Goal: Communication & Community: Answer question/provide support

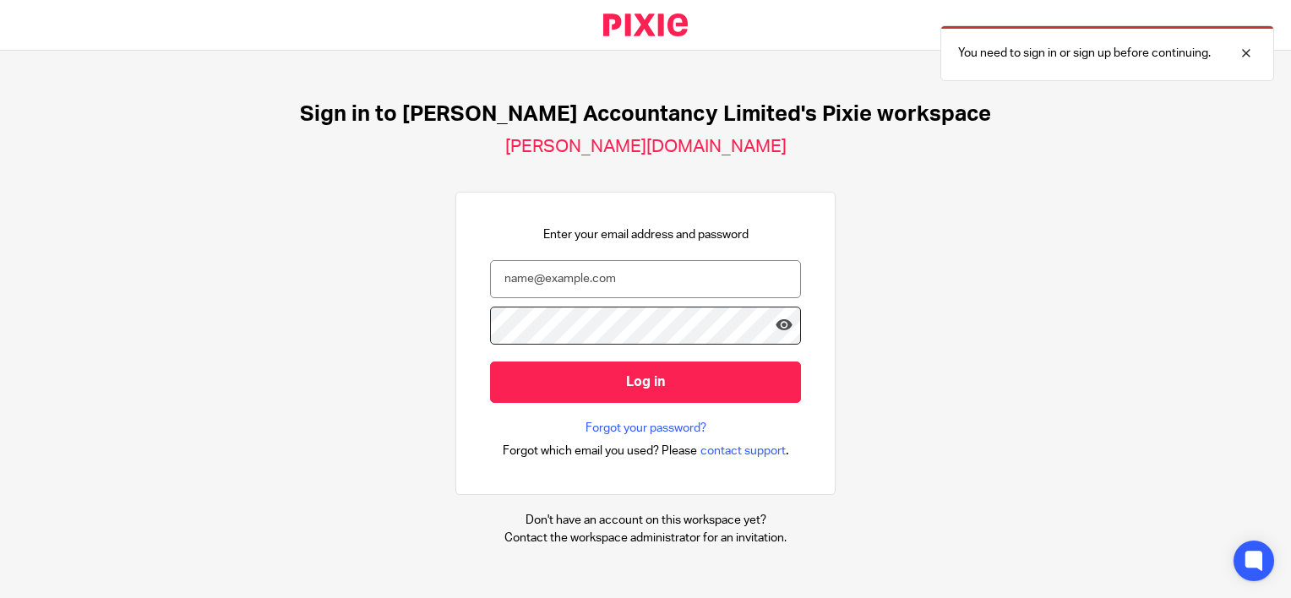
click at [517, 301] on form "Log in" at bounding box center [645, 340] width 311 height 160
click at [521, 279] on input "email" at bounding box center [645, 279] width 311 height 38
type input "[PERSON_NAME][EMAIL_ADDRESS][DOMAIN_NAME]"
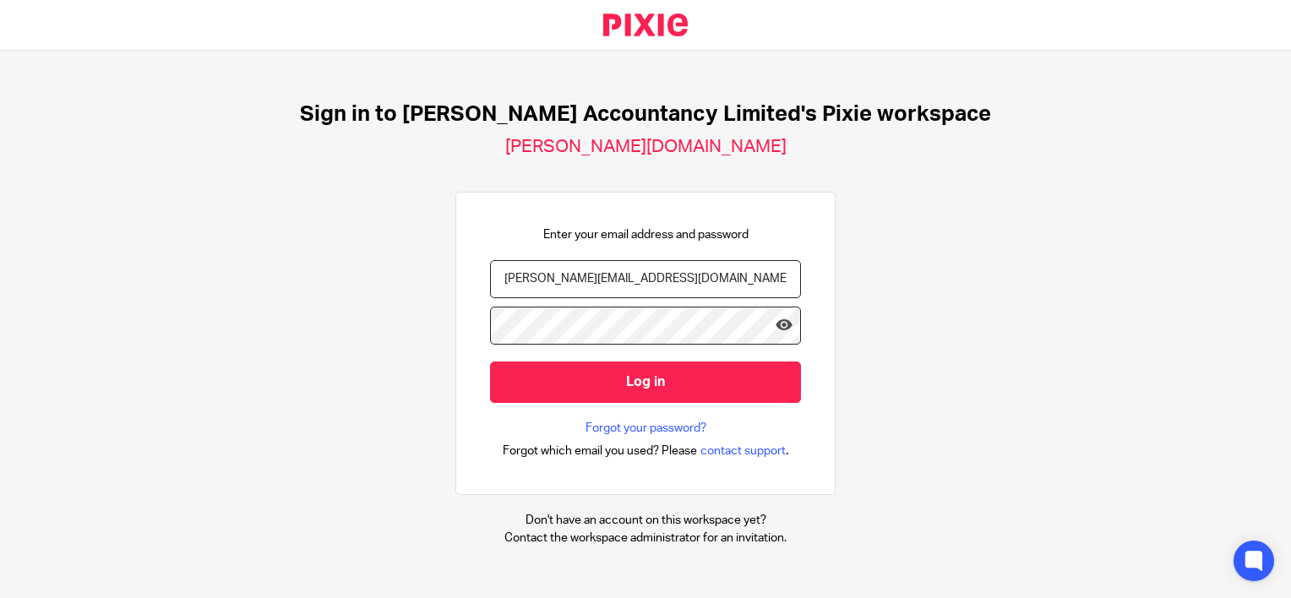
click at [490, 362] on input "Log in" at bounding box center [645, 382] width 311 height 41
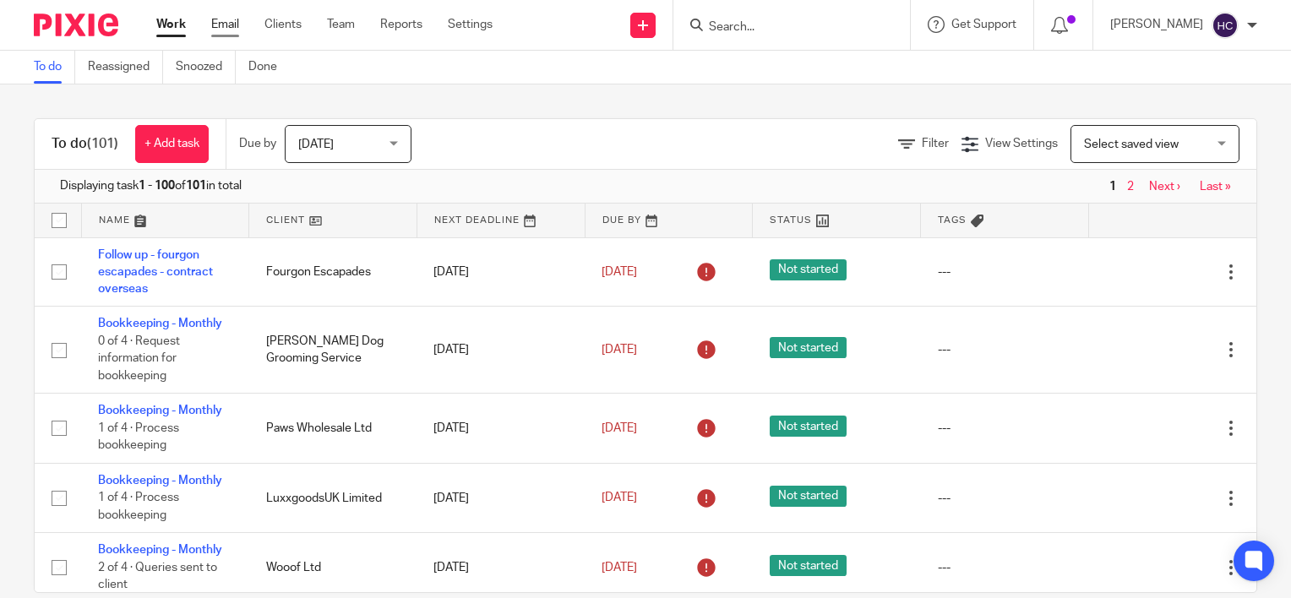
click at [222, 21] on link "Email" at bounding box center [225, 24] width 28 height 17
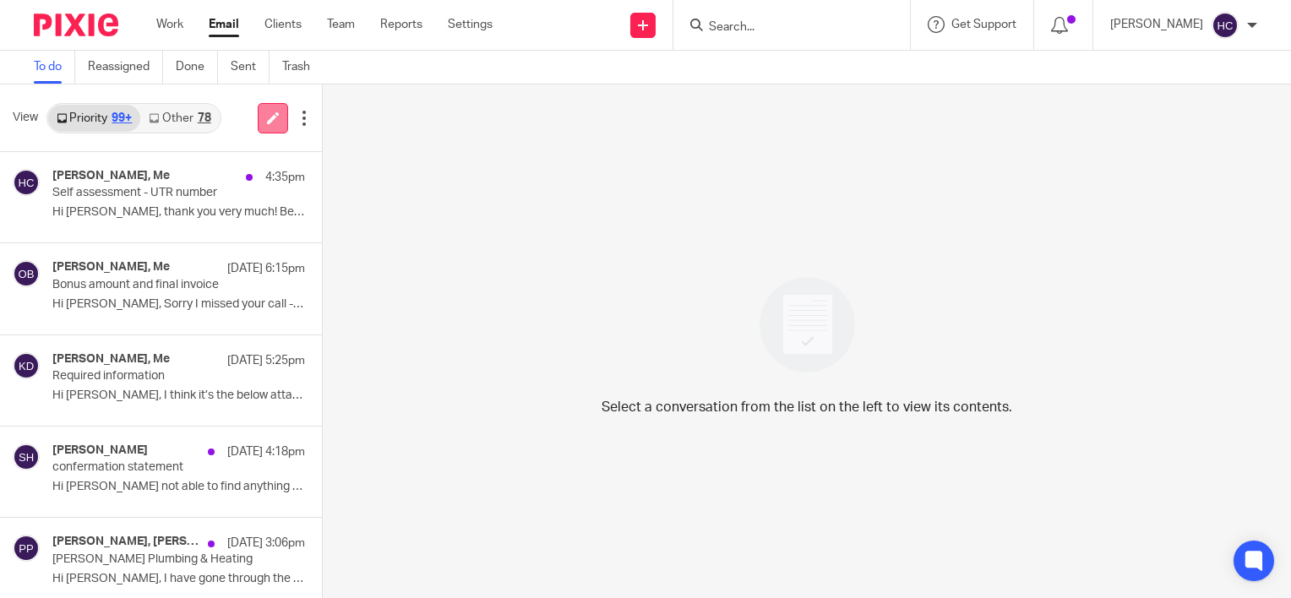
click at [277, 123] on link at bounding box center [273, 118] width 30 height 30
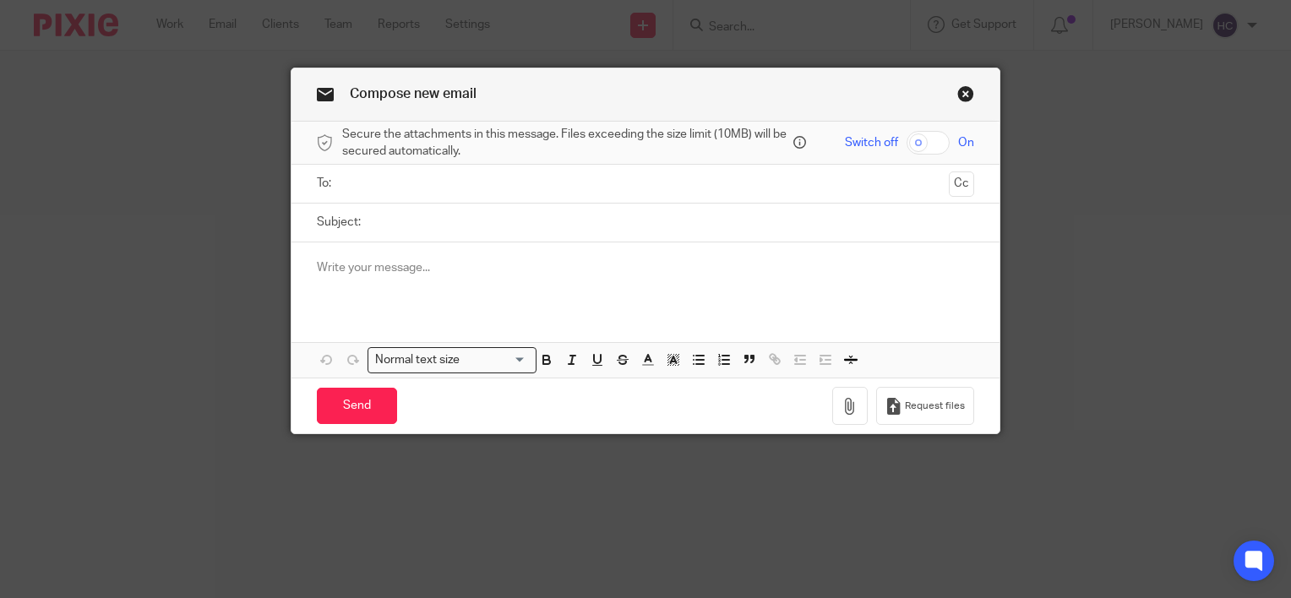
click at [376, 183] on input "text" at bounding box center [645, 183] width 594 height 19
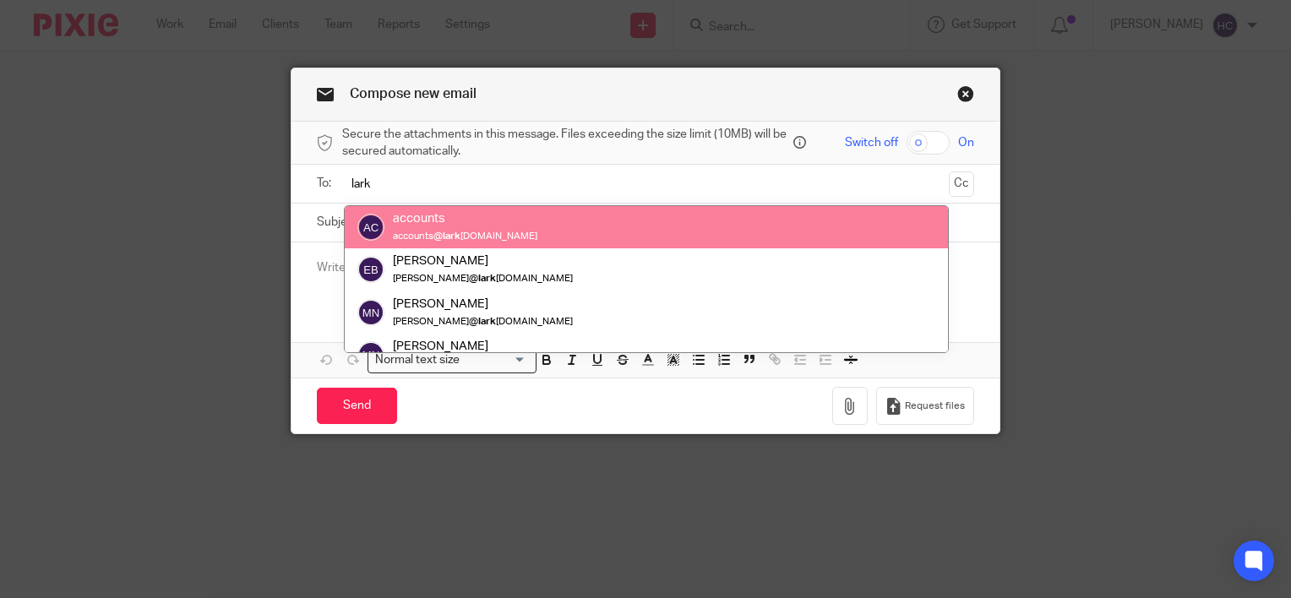
type input "lark"
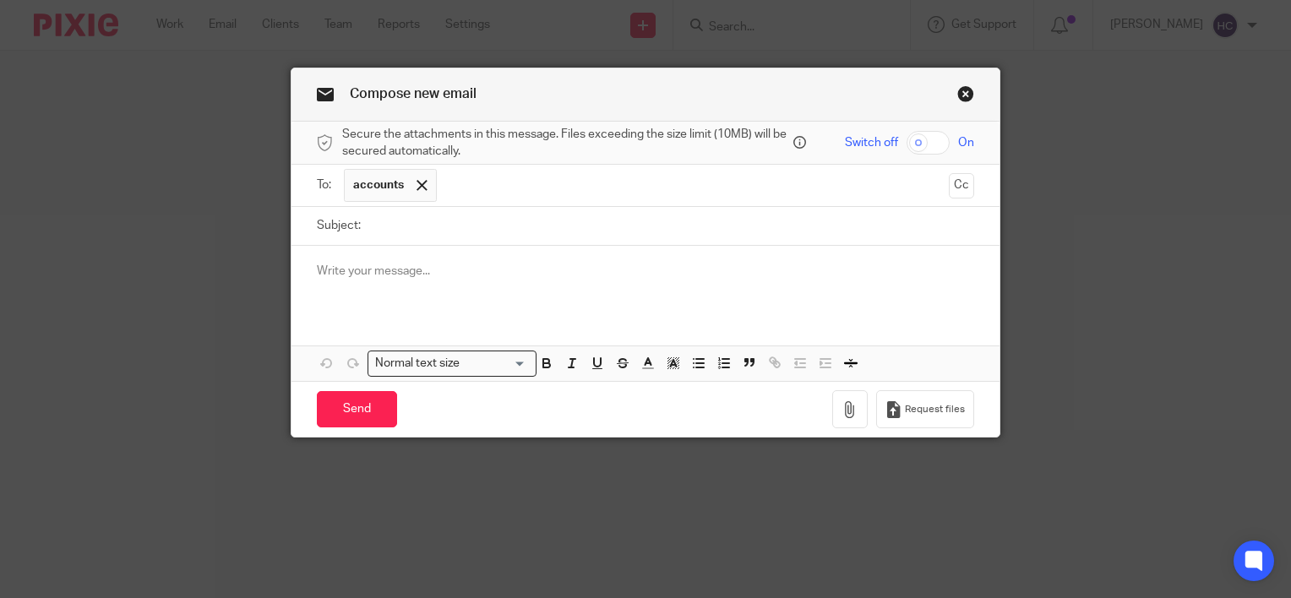
click at [463, 182] on input "text" at bounding box center [693, 185] width 497 height 33
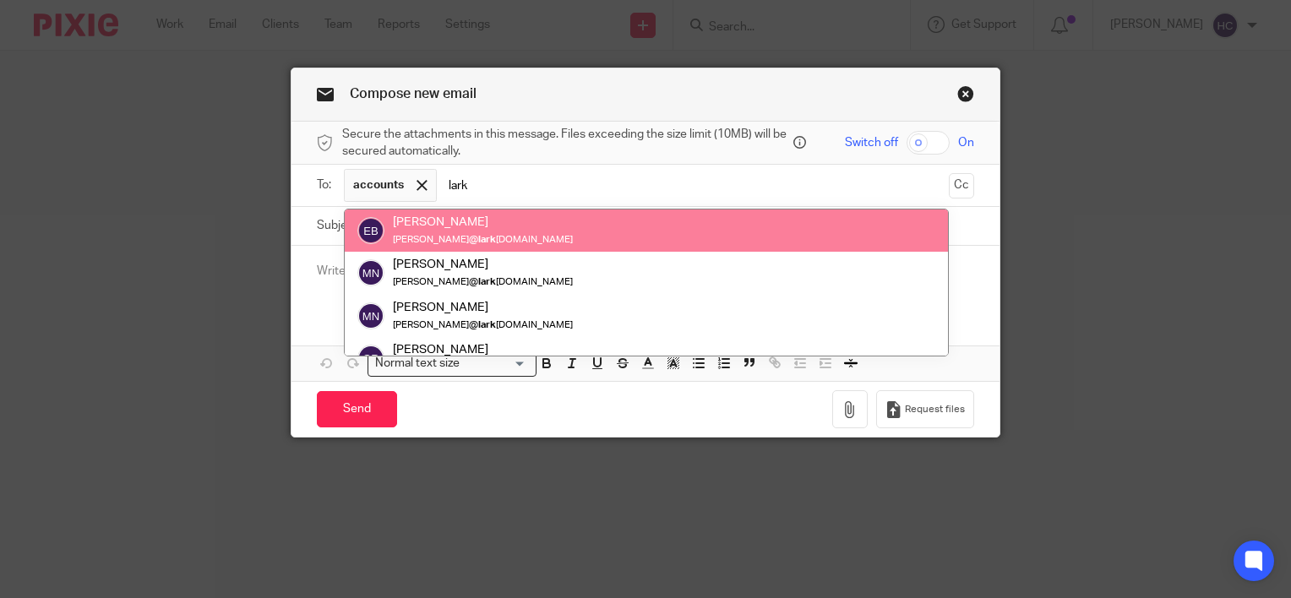
type input "lark"
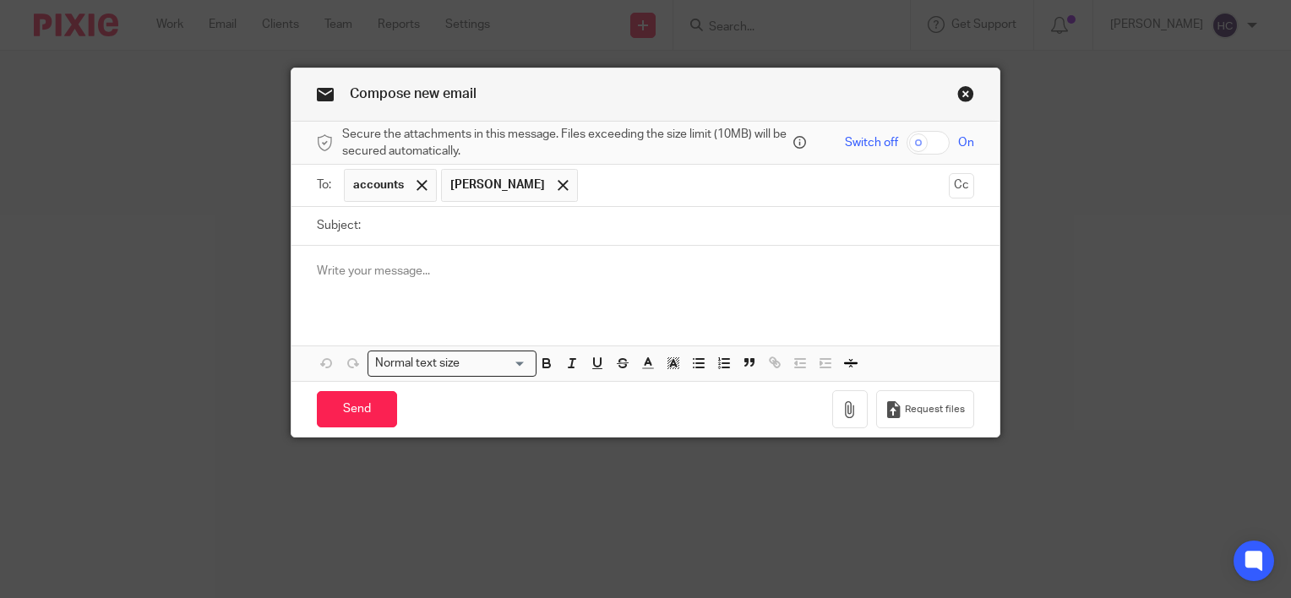
click at [586, 177] on input "text" at bounding box center [763, 185] width 355 height 33
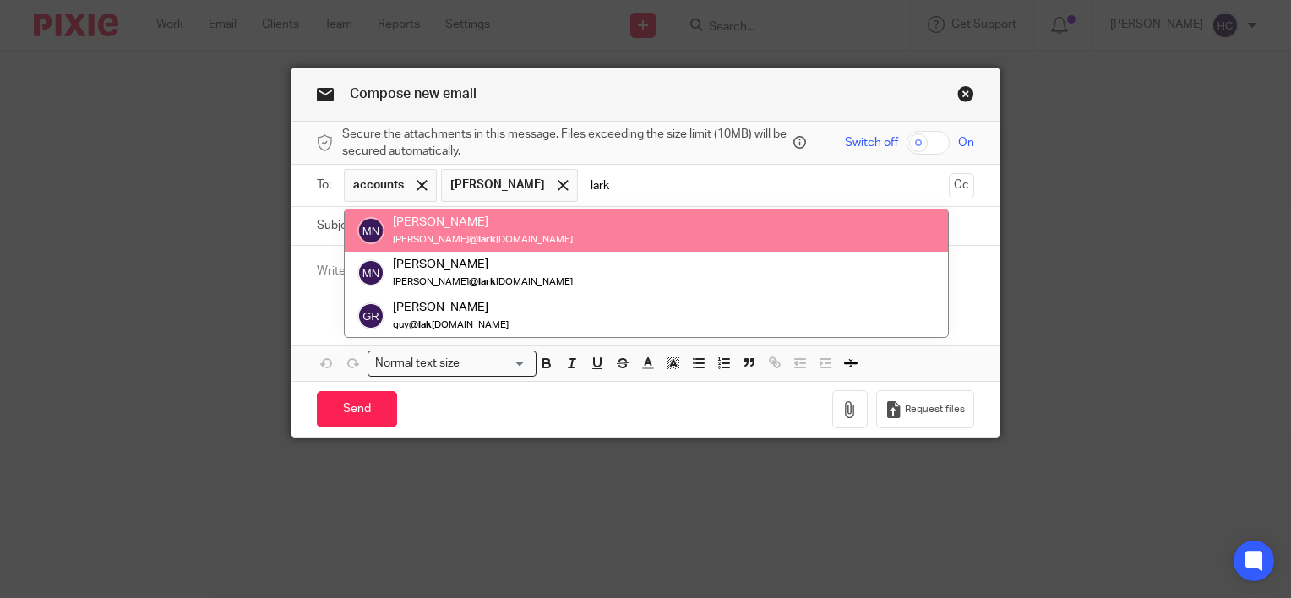
type input "lark"
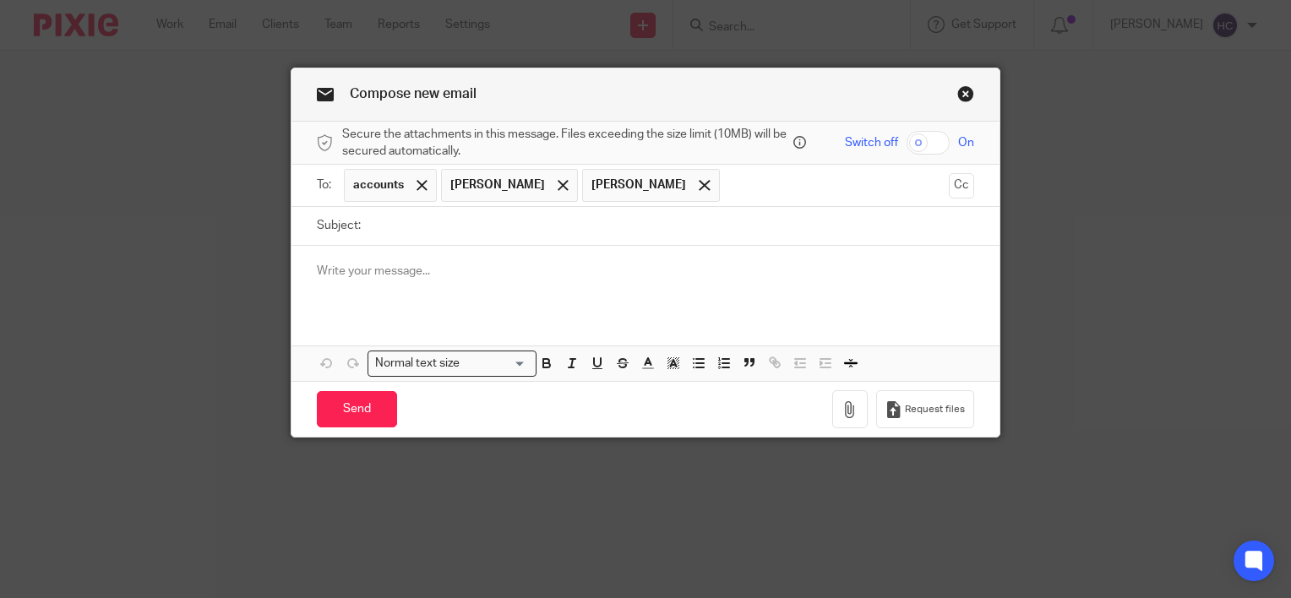
click at [515, 228] on input "Subject:" at bounding box center [671, 226] width 605 height 38
type input "S"
type input "Networking - 4 September - description"
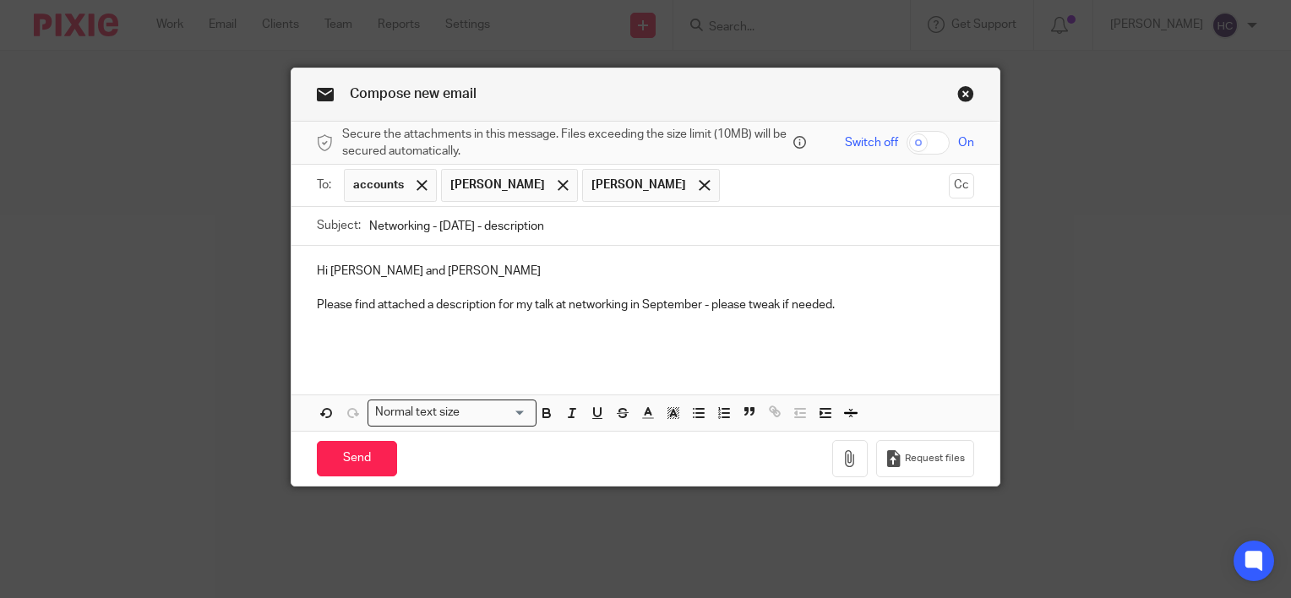
click at [346, 345] on p at bounding box center [645, 339] width 657 height 17
click at [844, 460] on icon "button" at bounding box center [850, 458] width 17 height 17
click at [846, 460] on icon "button" at bounding box center [850, 458] width 17 height 17
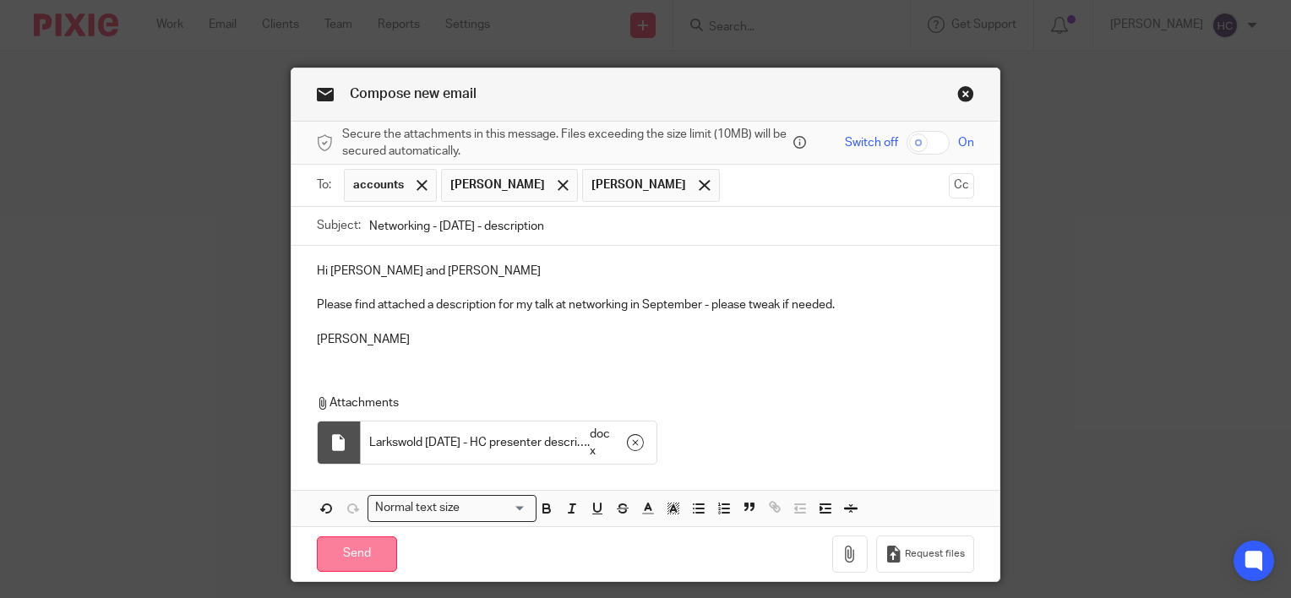
click at [347, 559] on input "Send" at bounding box center [357, 555] width 80 height 36
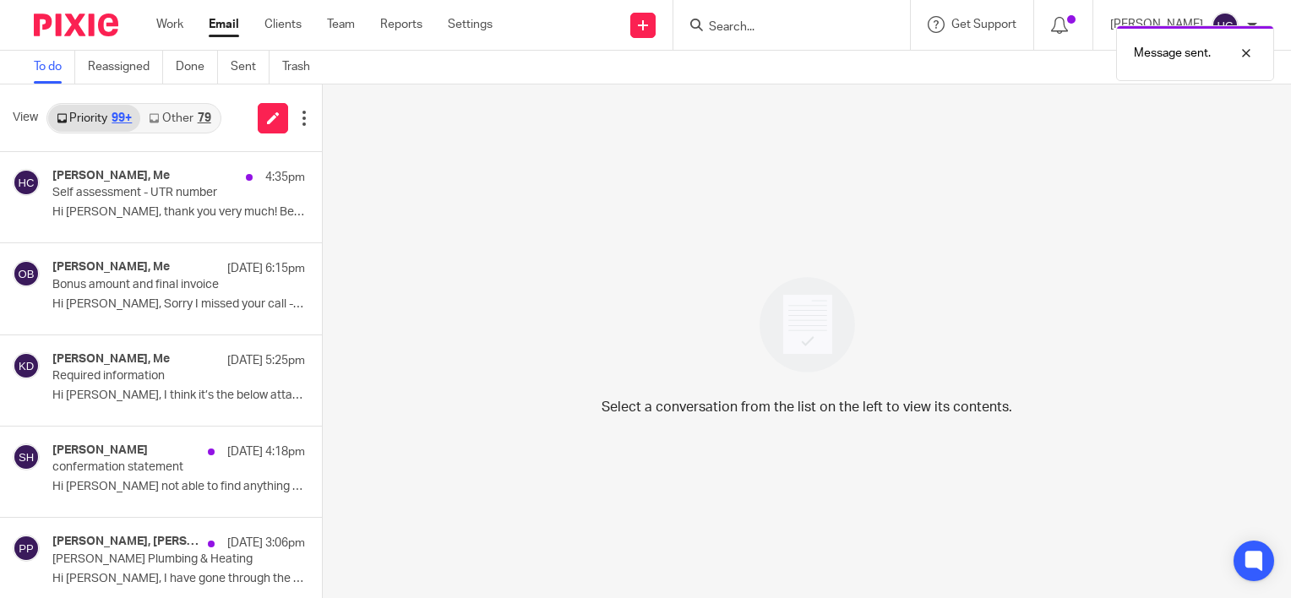
click at [184, 112] on link "Other 79" at bounding box center [179, 118] width 79 height 27
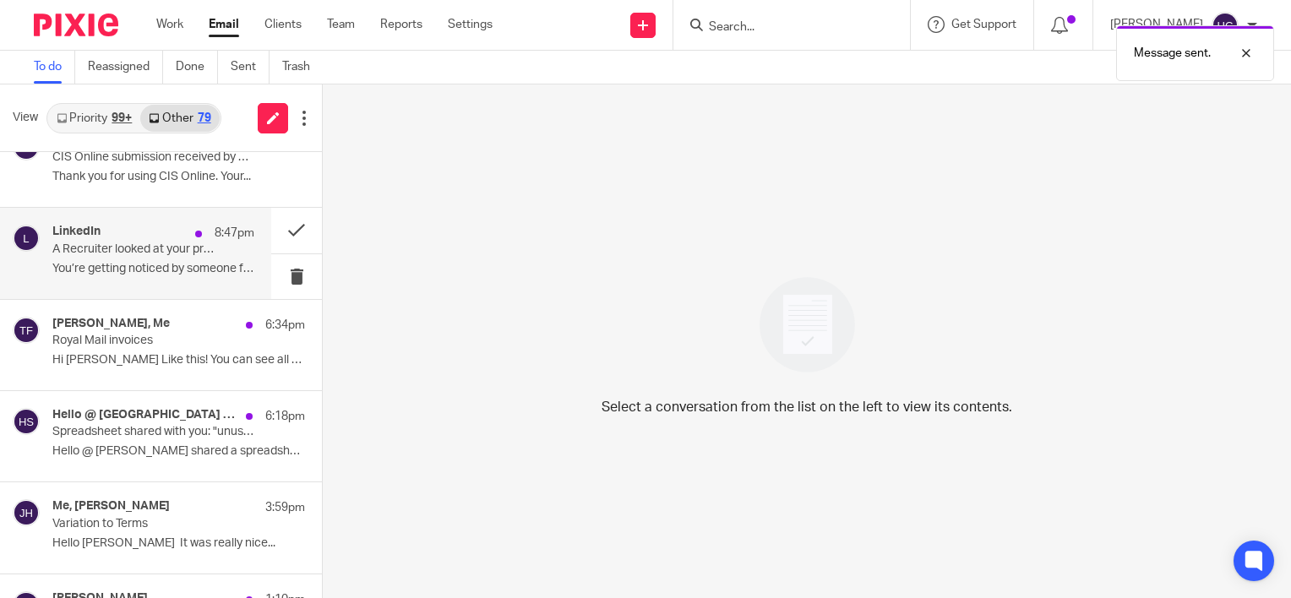
scroll to position [41, 0]
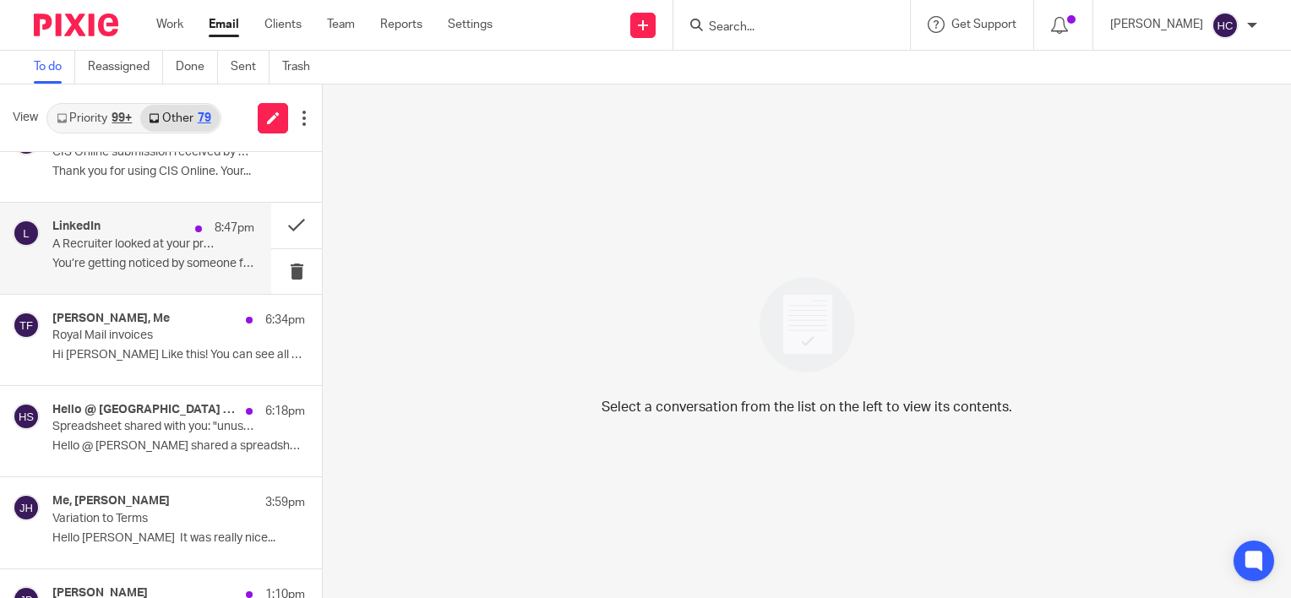
click at [152, 319] on h4 "[PERSON_NAME], Me" at bounding box center [110, 319] width 117 height 14
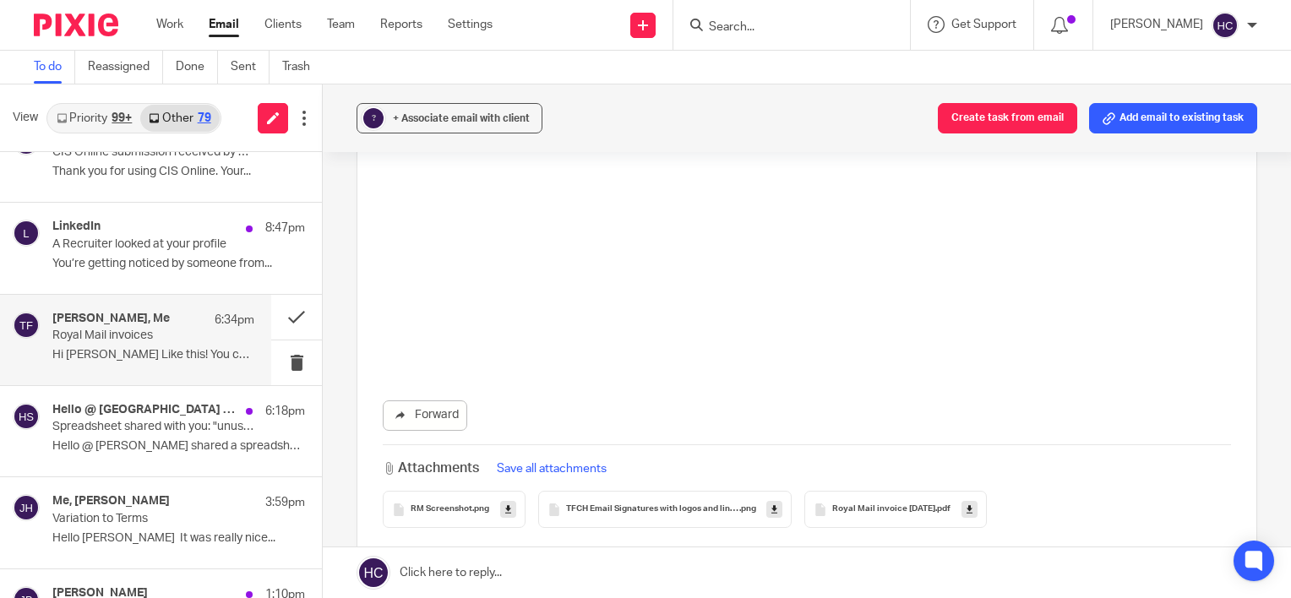
scroll to position [1588, 0]
click at [978, 500] on link at bounding box center [970, 508] width 16 height 17
click at [264, 105] on link at bounding box center [273, 118] width 30 height 30
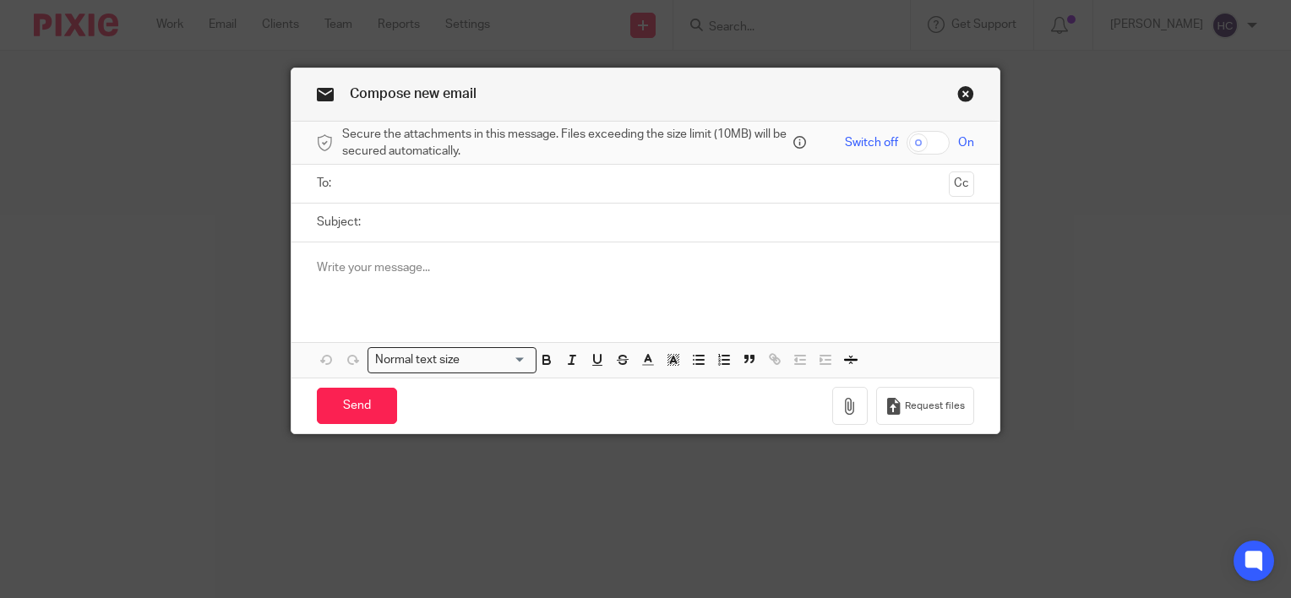
click at [371, 181] on input "text" at bounding box center [645, 183] width 594 height 19
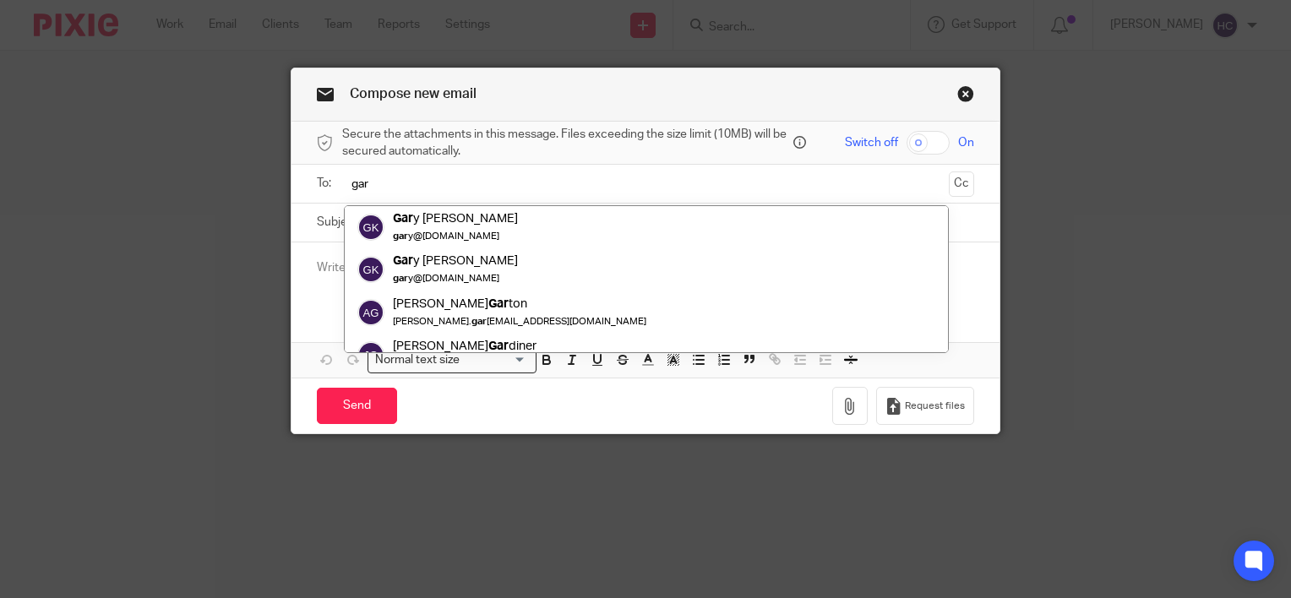
type input "gary"
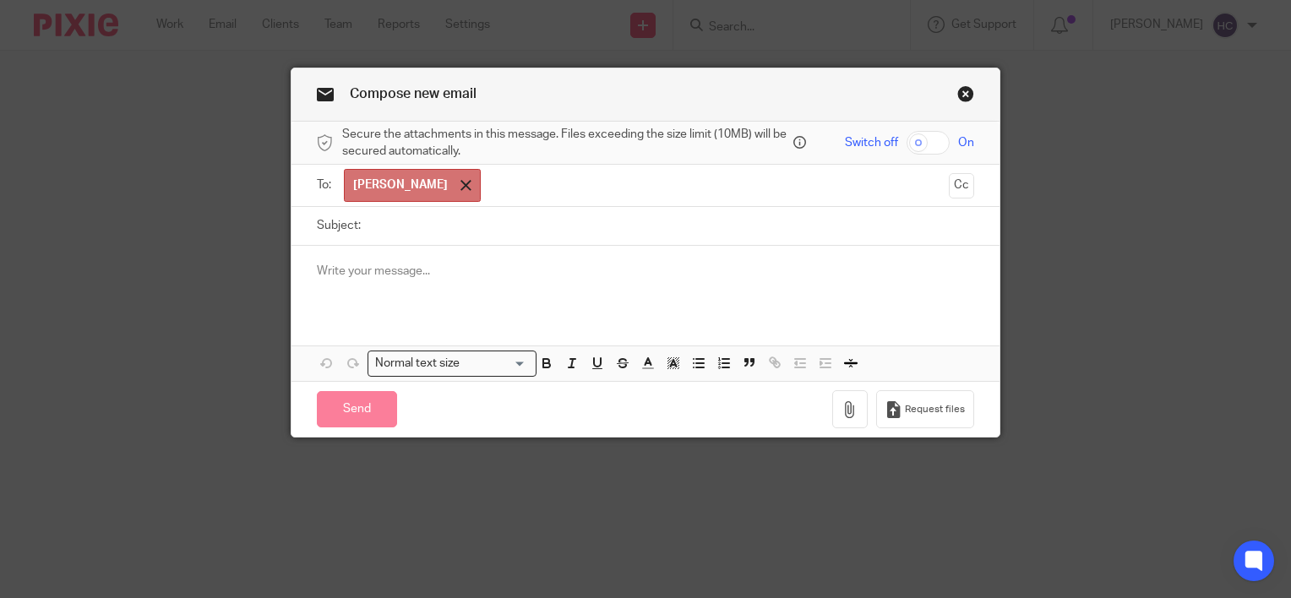
click at [461, 184] on span at bounding box center [466, 185] width 11 height 11
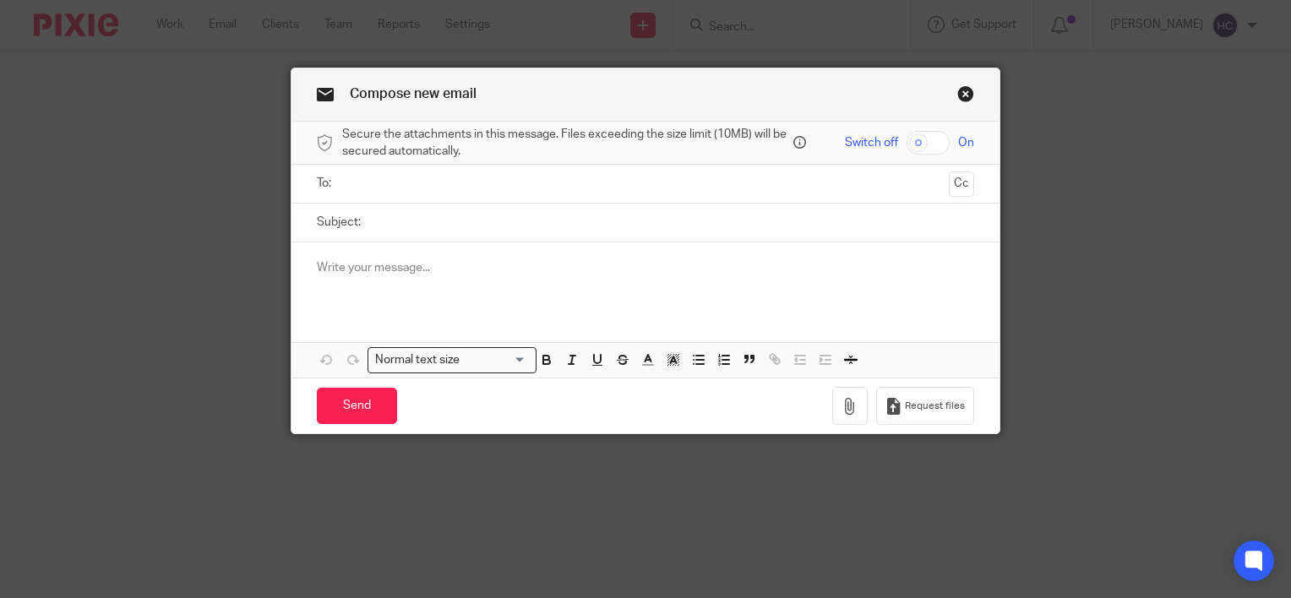
click at [388, 184] on input "text" at bounding box center [645, 183] width 594 height 19
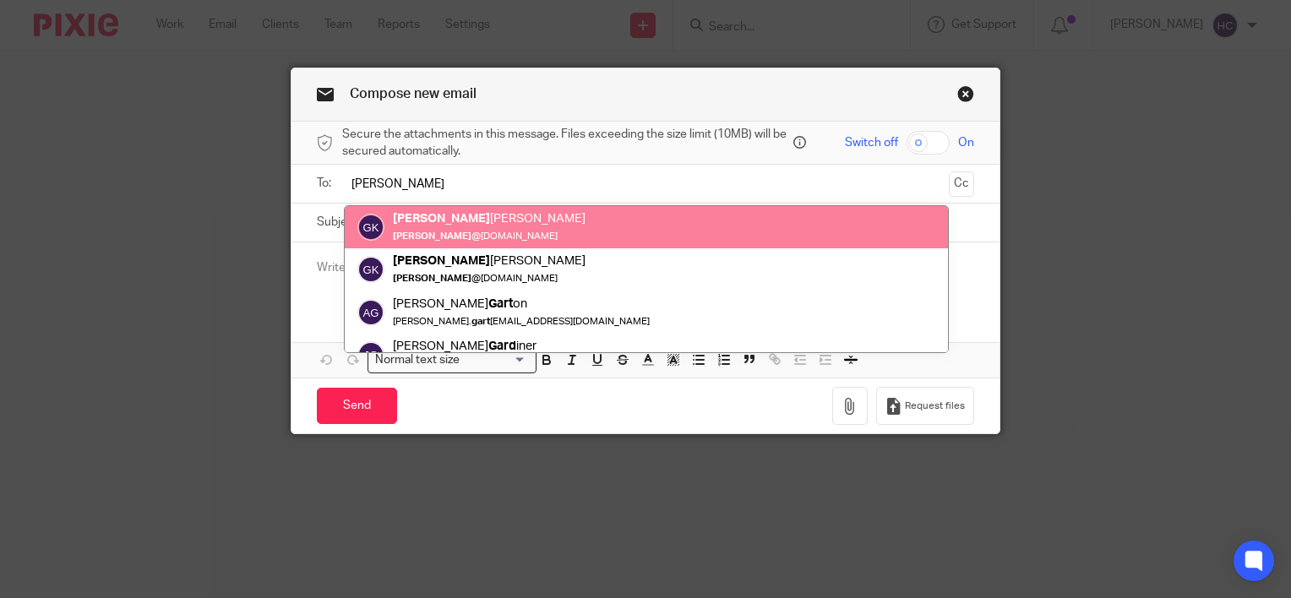
type input "gary"
click at [326, 345] on div "Normal text size Loading... Remove Edit" at bounding box center [646, 359] width 708 height 35
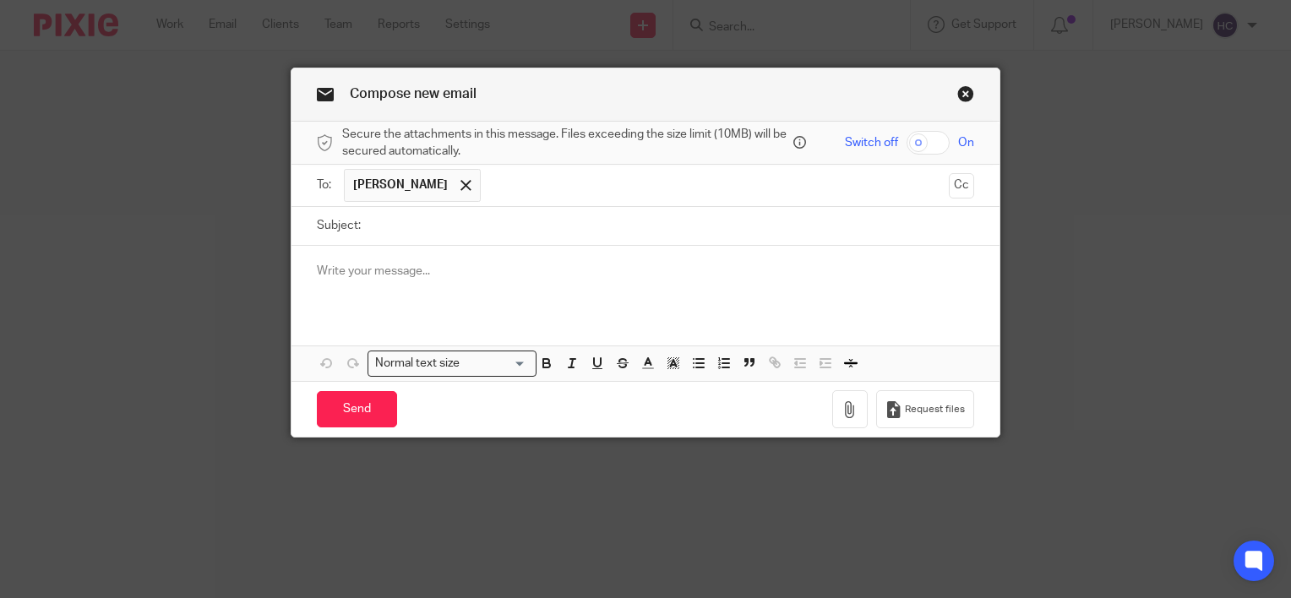
click at [431, 264] on p at bounding box center [645, 271] width 657 height 17
click at [431, 241] on input "Subject:" at bounding box center [671, 226] width 605 height 38
type input "CGS Electrical invoice 07/07/2025"
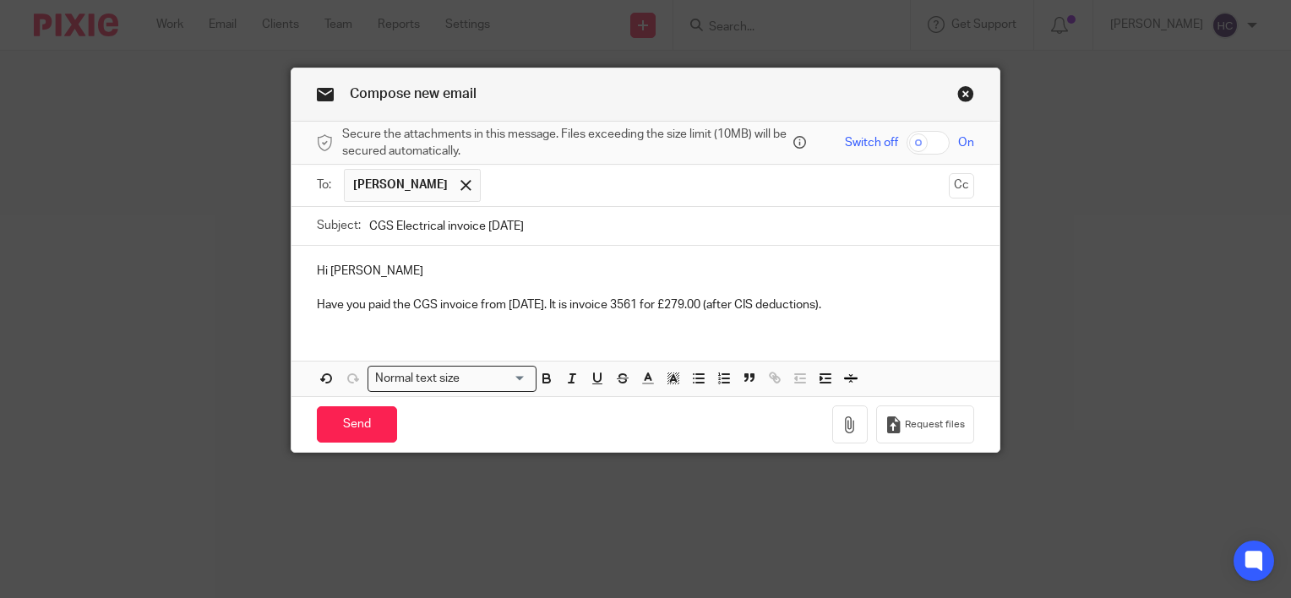
click at [306, 302] on div "Hi Gary Have you paid the CGS invoice from 07/07/2025. It is invoice 3561 for £…" at bounding box center [646, 286] width 708 height 81
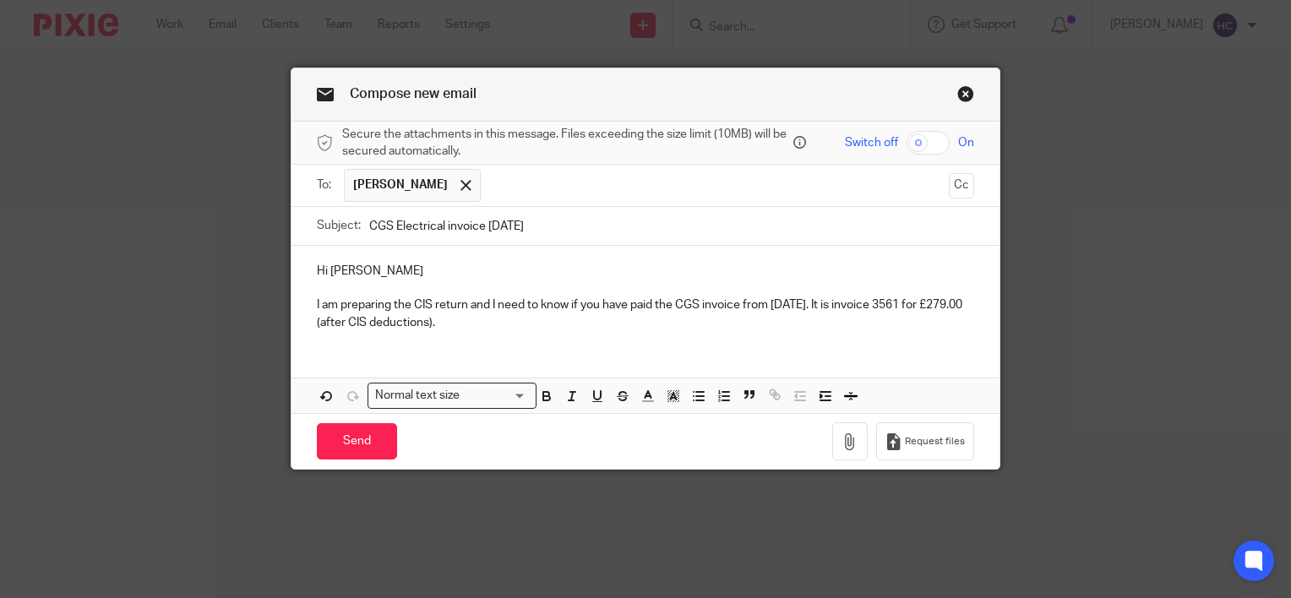
click at [323, 345] on div "Hi Gary I am preparing the CIS return and I need to know if you have paid the C…" at bounding box center [646, 329] width 708 height 167
click at [325, 349] on div "Hi Gary I am preparing the CIS return and I need to know if you have paid the C…" at bounding box center [646, 329] width 708 height 167
click at [538, 318] on p "I am preparing the CIS return and I need to know if you have paid the CGS invoi…" at bounding box center [645, 314] width 657 height 35
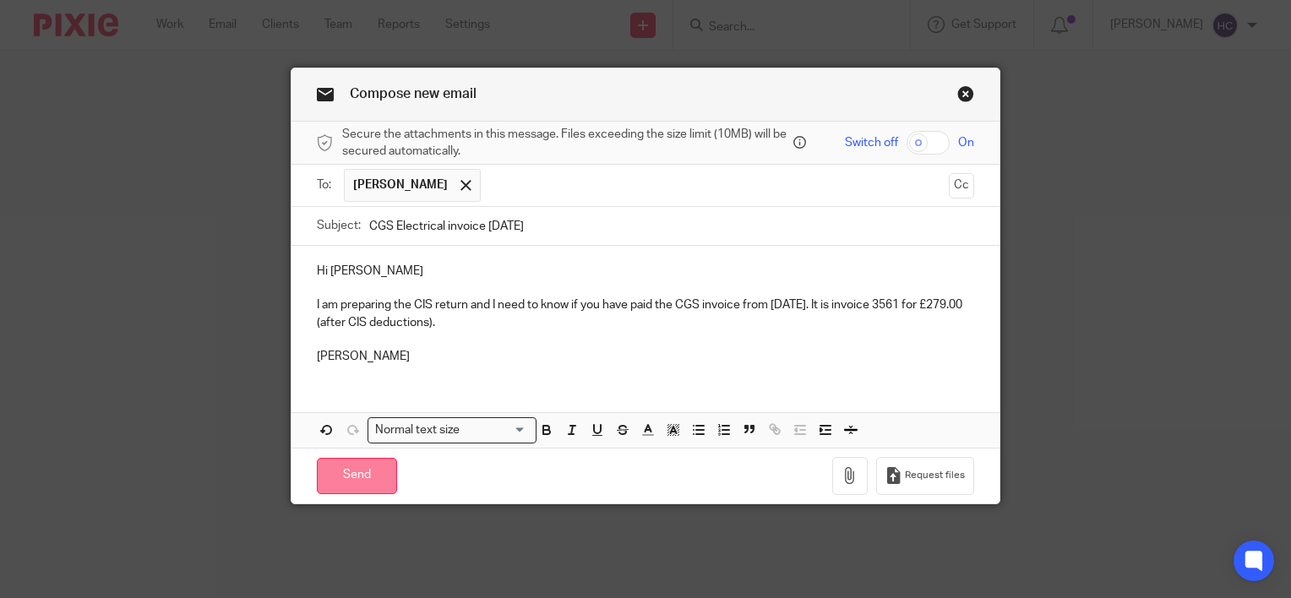
click at [355, 466] on input "Send" at bounding box center [357, 476] width 80 height 36
